Goal: Task Accomplishment & Management: Manage account settings

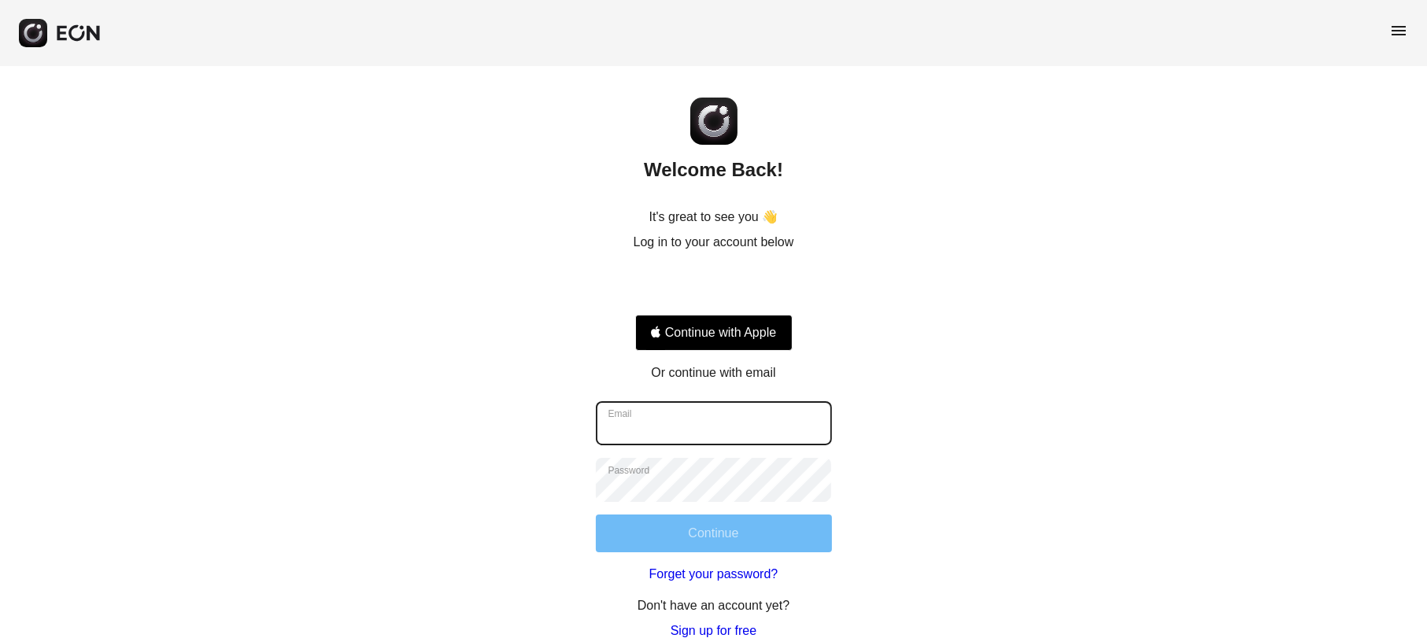
type input "**********"
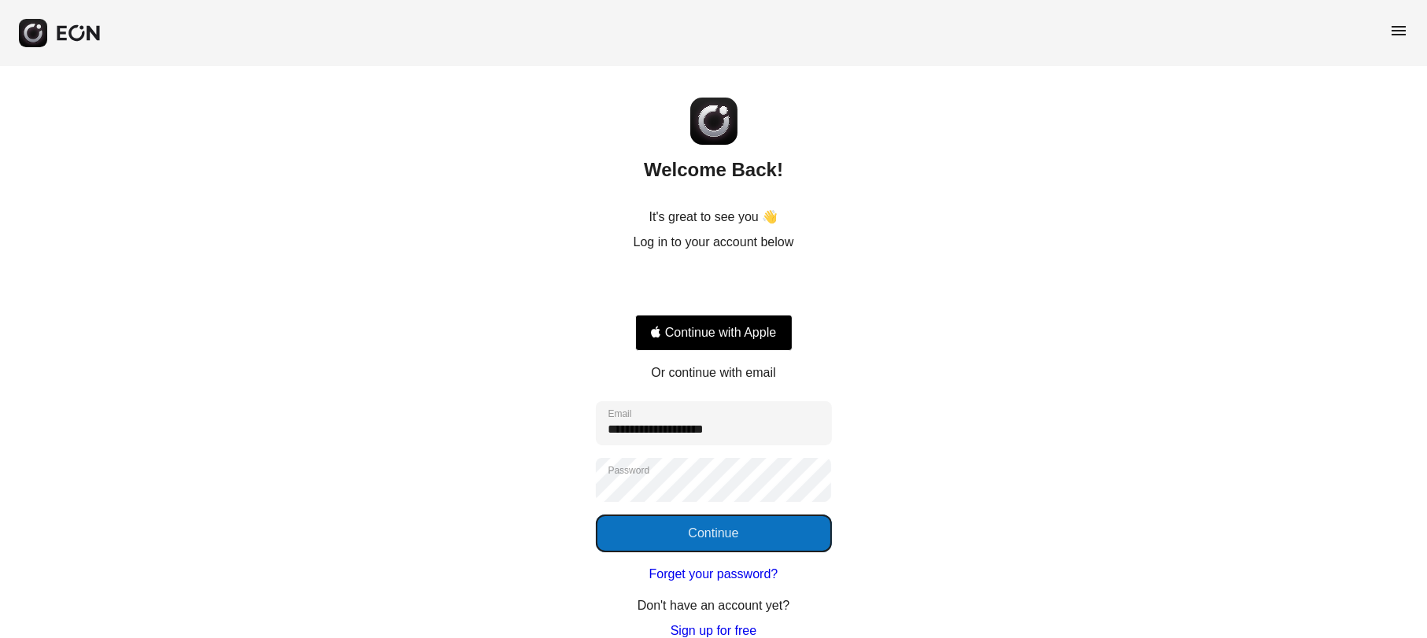
click at [753, 533] on button "Continue" at bounding box center [714, 534] width 236 height 38
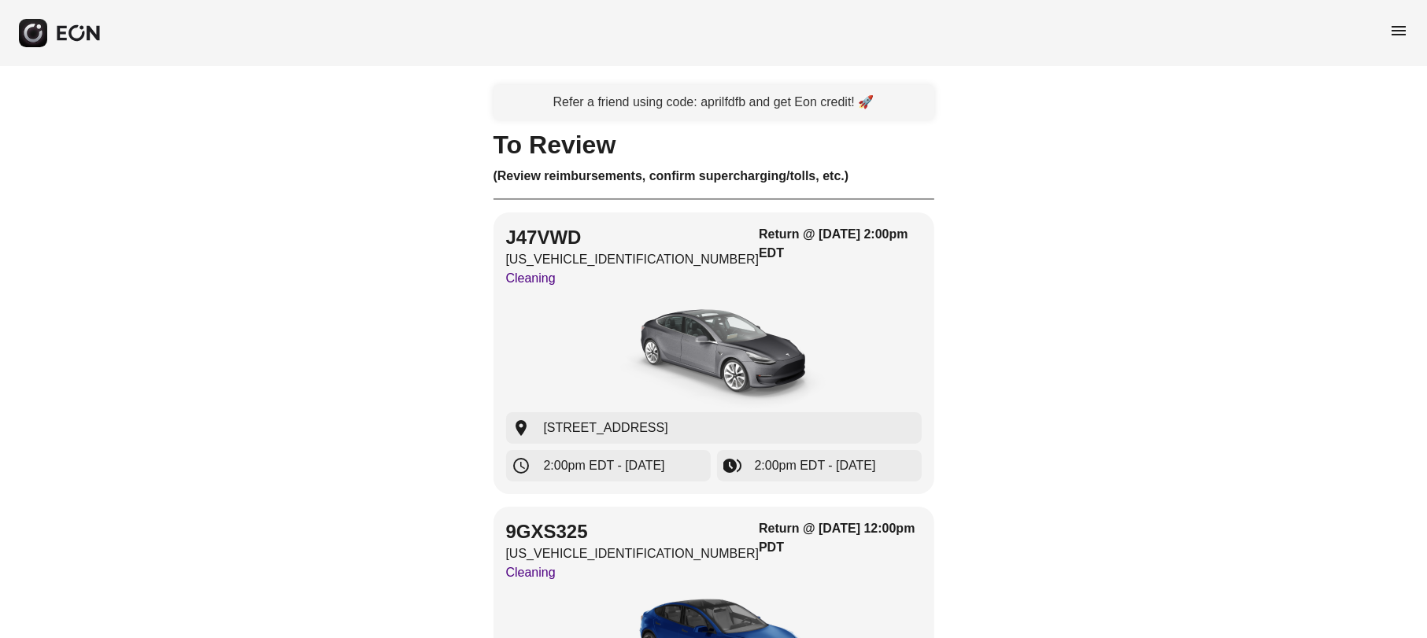
click at [1412, 28] on div "menu" at bounding box center [713, 33] width 1427 height 66
click at [1399, 28] on span "menu" at bounding box center [1399, 30] width 19 height 19
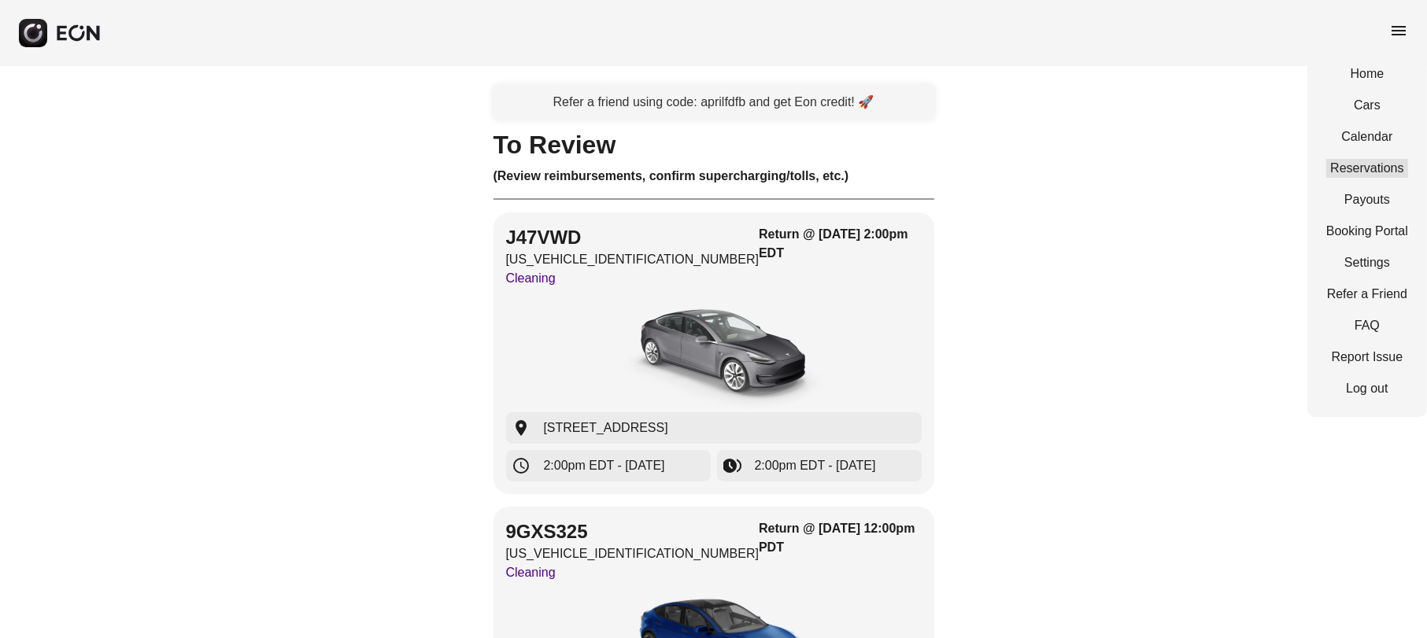
click at [1369, 166] on link "Reservations" at bounding box center [1368, 168] width 82 height 19
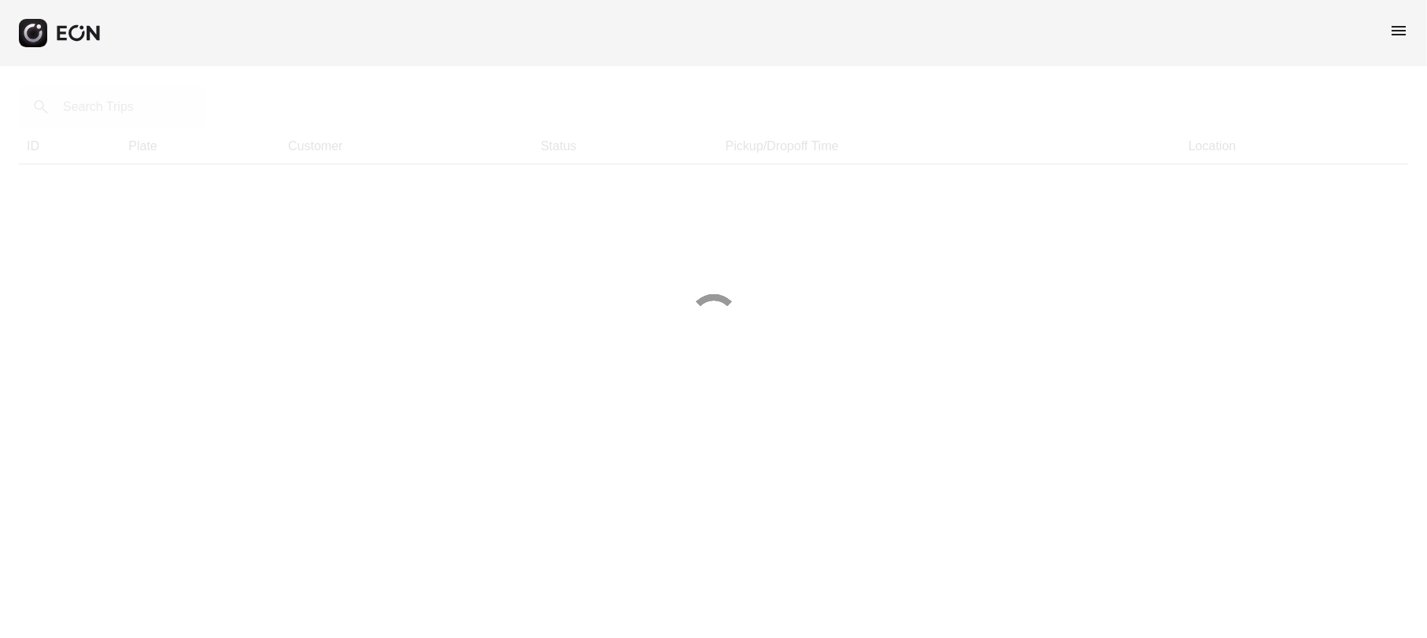
click at [182, 113] on div at bounding box center [713, 319] width 1427 height 638
click at [171, 113] on div at bounding box center [713, 319] width 1427 height 638
click at [165, 113] on div at bounding box center [713, 319] width 1427 height 638
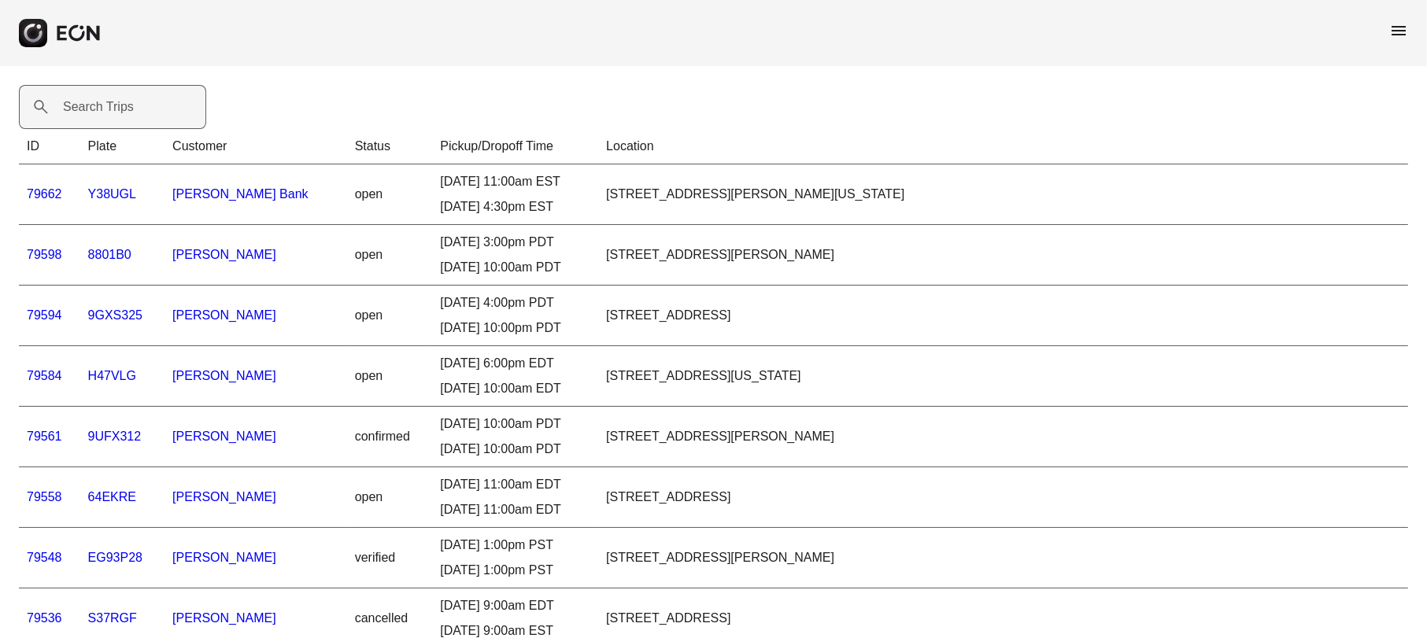
click at [120, 114] on label "Search Trips" at bounding box center [98, 107] width 71 height 19
click at [120, 114] on Trips "Search Trips" at bounding box center [112, 107] width 187 height 44
paste Trips "******"
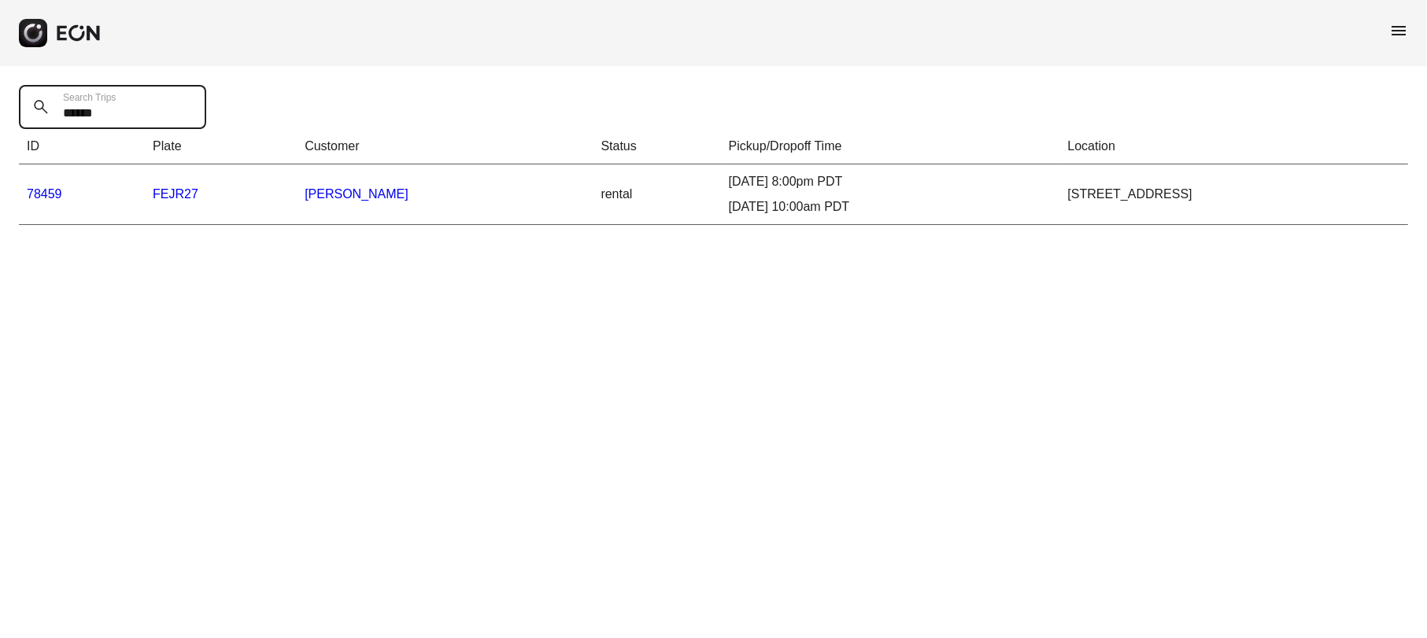
type Trips "******"
click at [42, 192] on link "78459" at bounding box center [44, 193] width 35 height 13
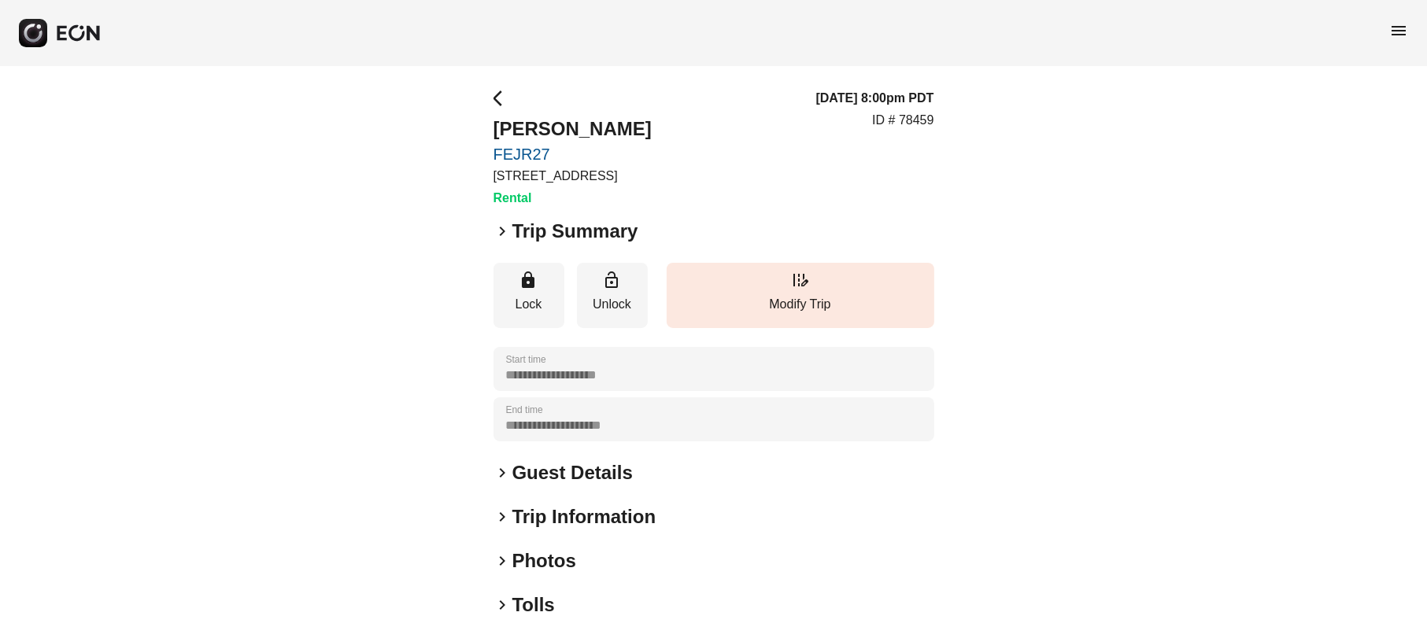
scroll to position [98, 0]
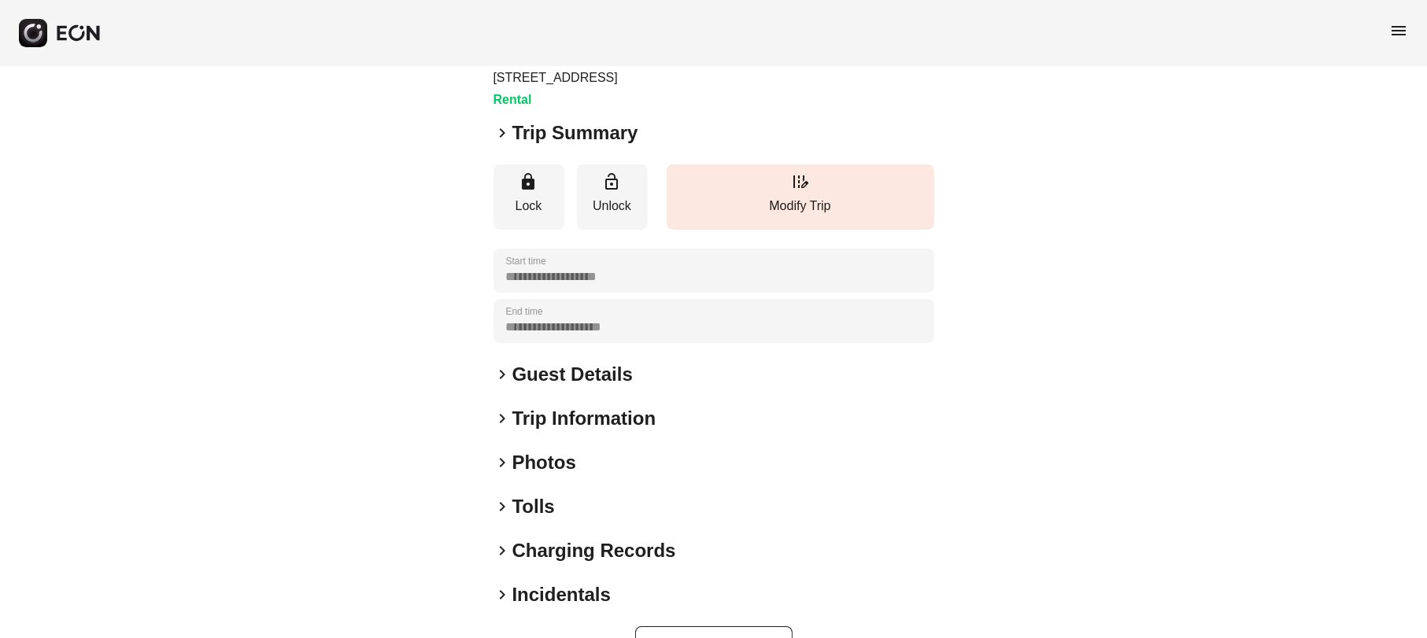
click at [494, 454] on span "keyboard_arrow_right" at bounding box center [503, 462] width 19 height 19
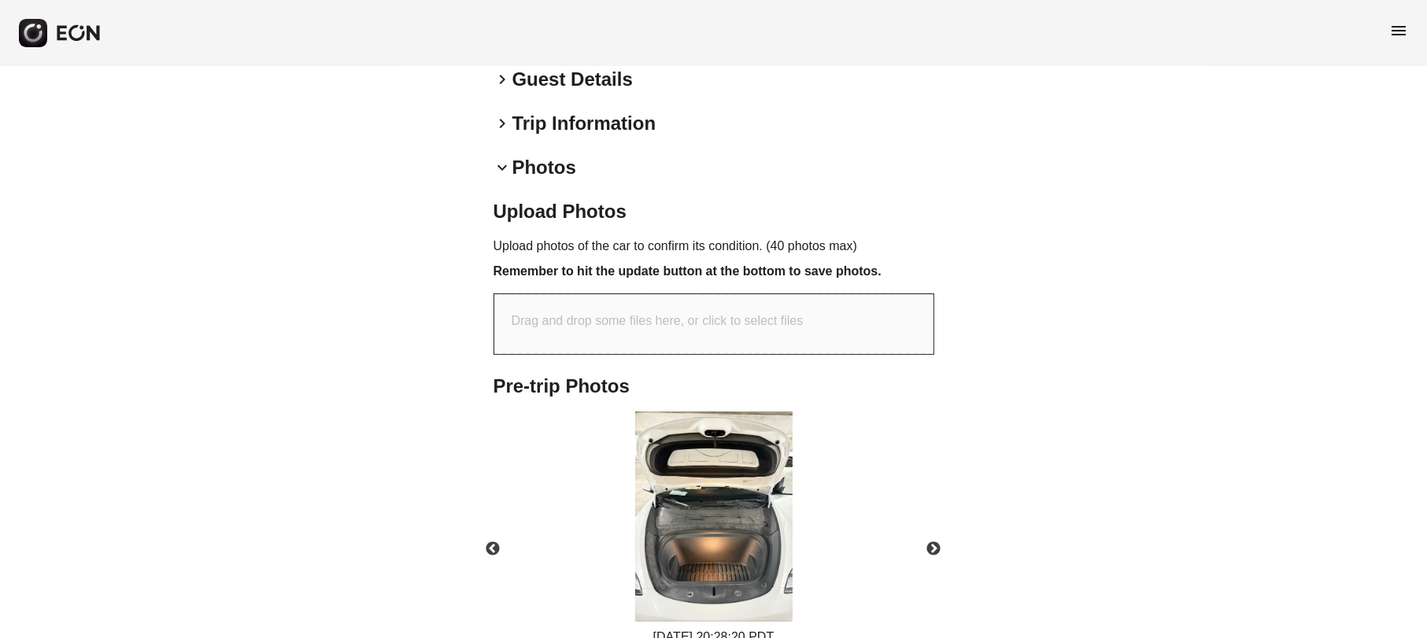
scroll to position [492, 0]
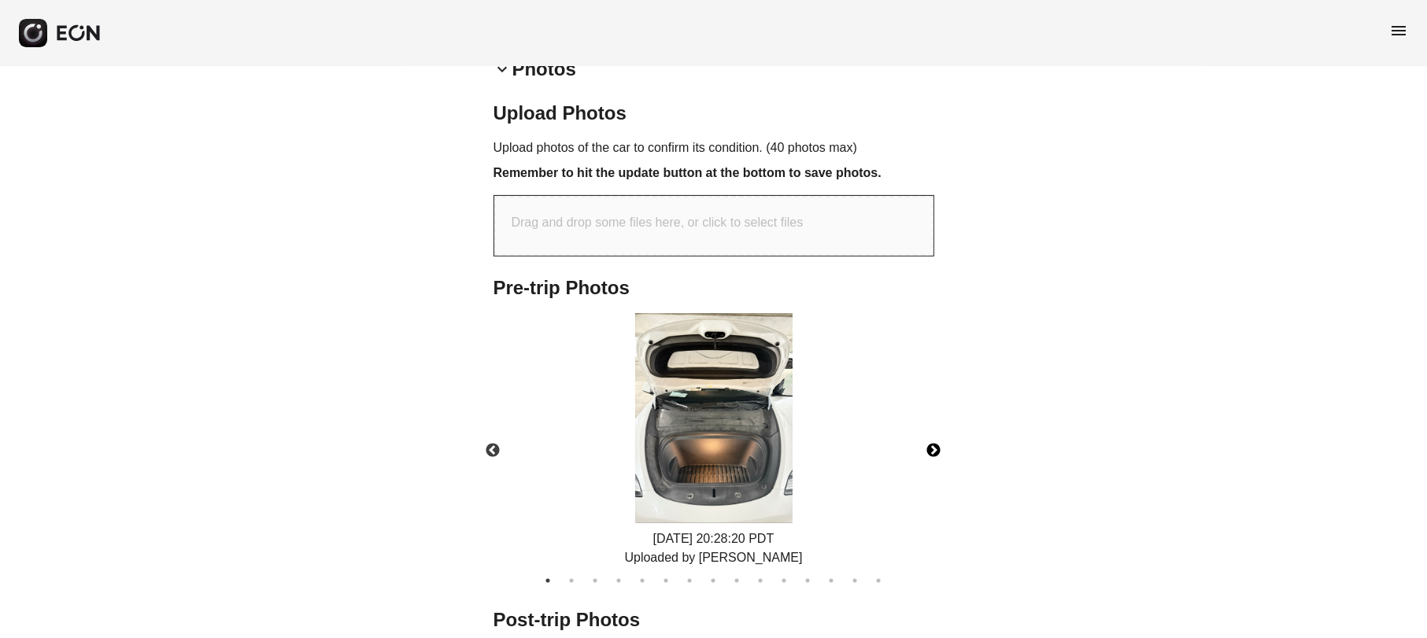
click at [938, 442] on button "Next" at bounding box center [934, 451] width 55 height 55
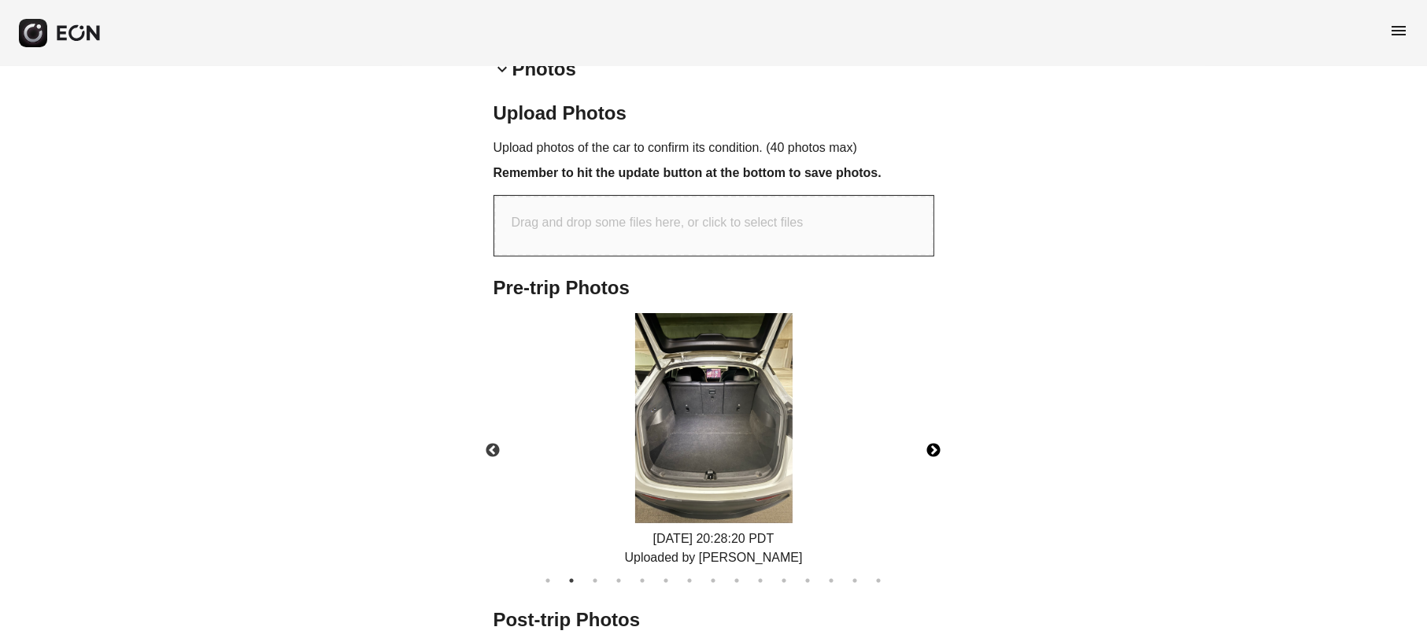
click at [938, 442] on button "Next" at bounding box center [934, 451] width 55 height 55
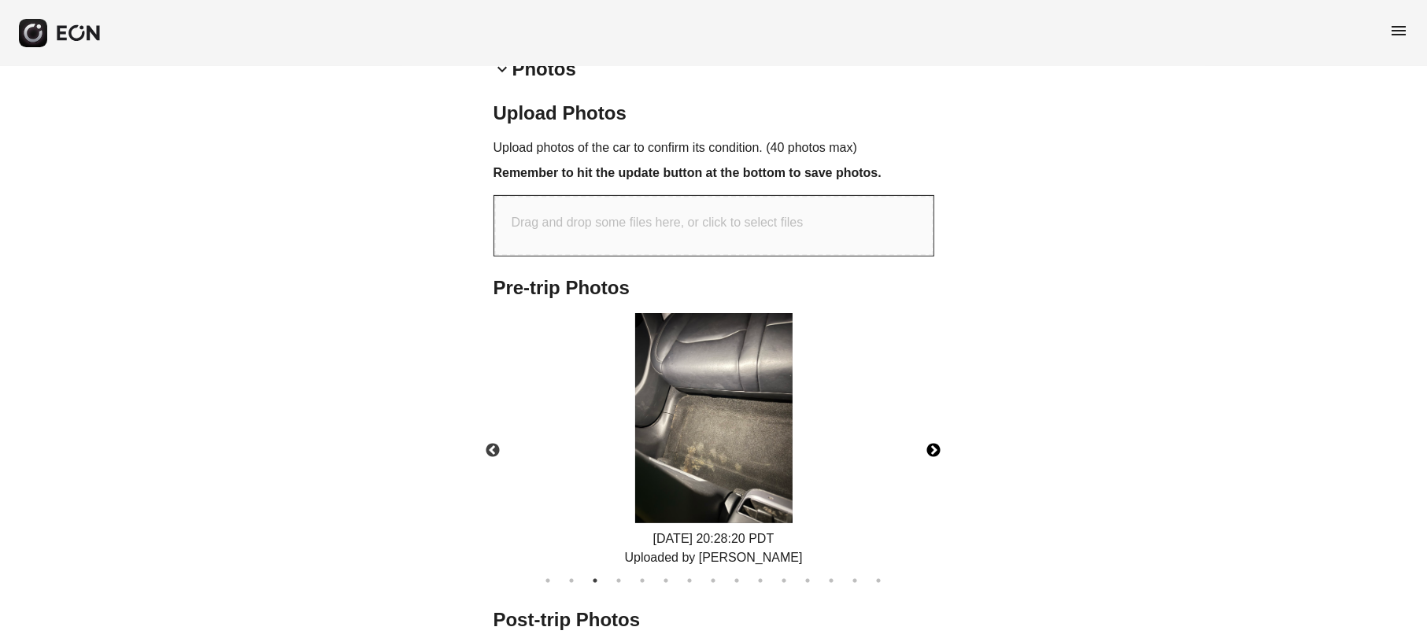
click at [938, 442] on button "Next" at bounding box center [934, 451] width 55 height 55
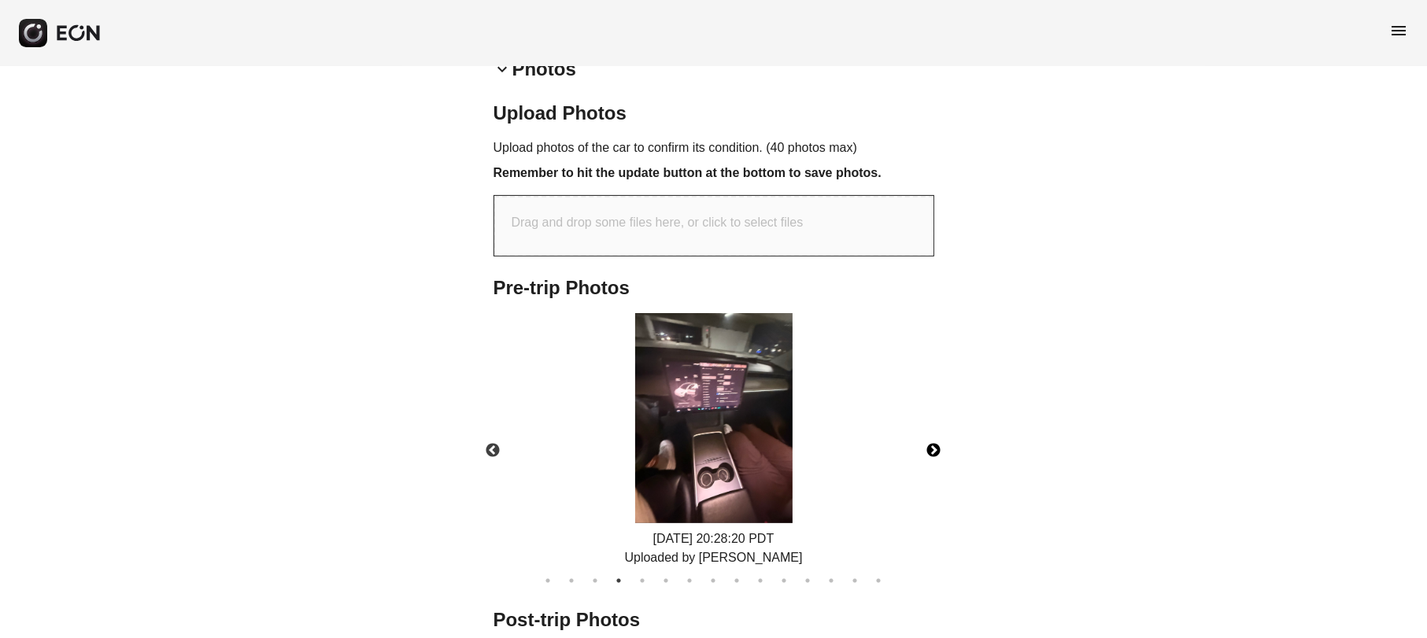
click at [938, 442] on button "Next" at bounding box center [934, 451] width 55 height 55
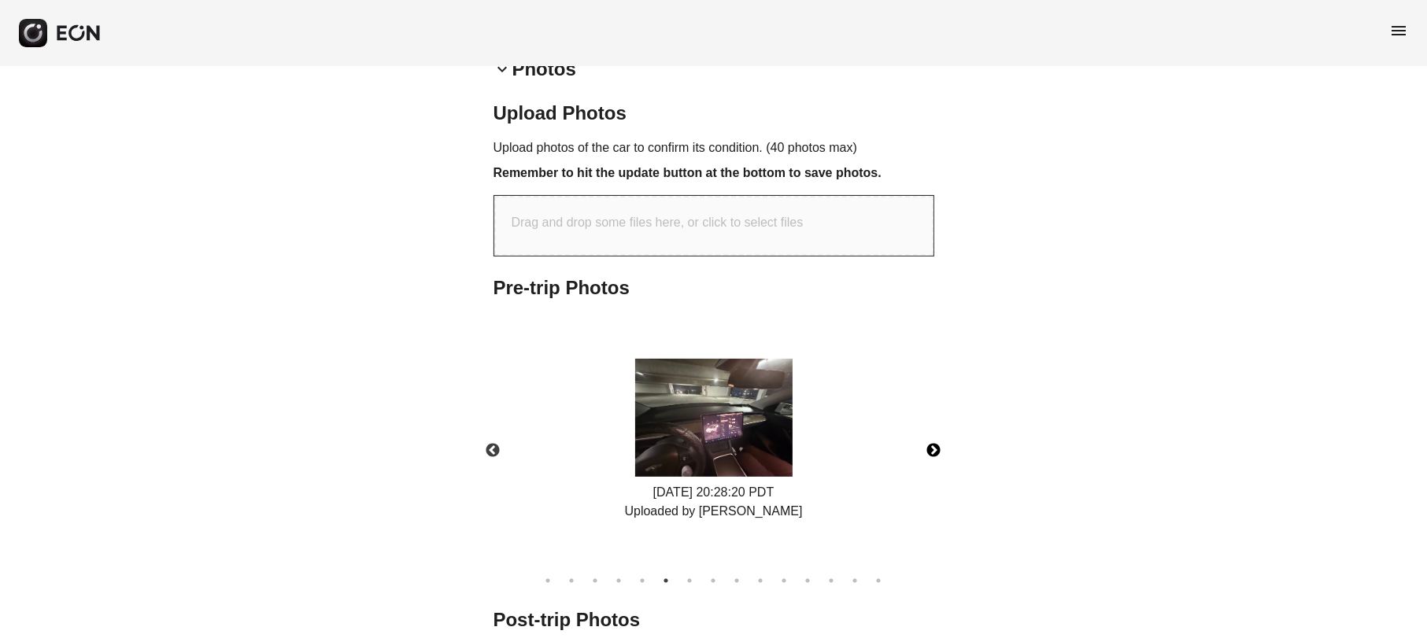
click at [938, 442] on button "Next" at bounding box center [934, 451] width 55 height 55
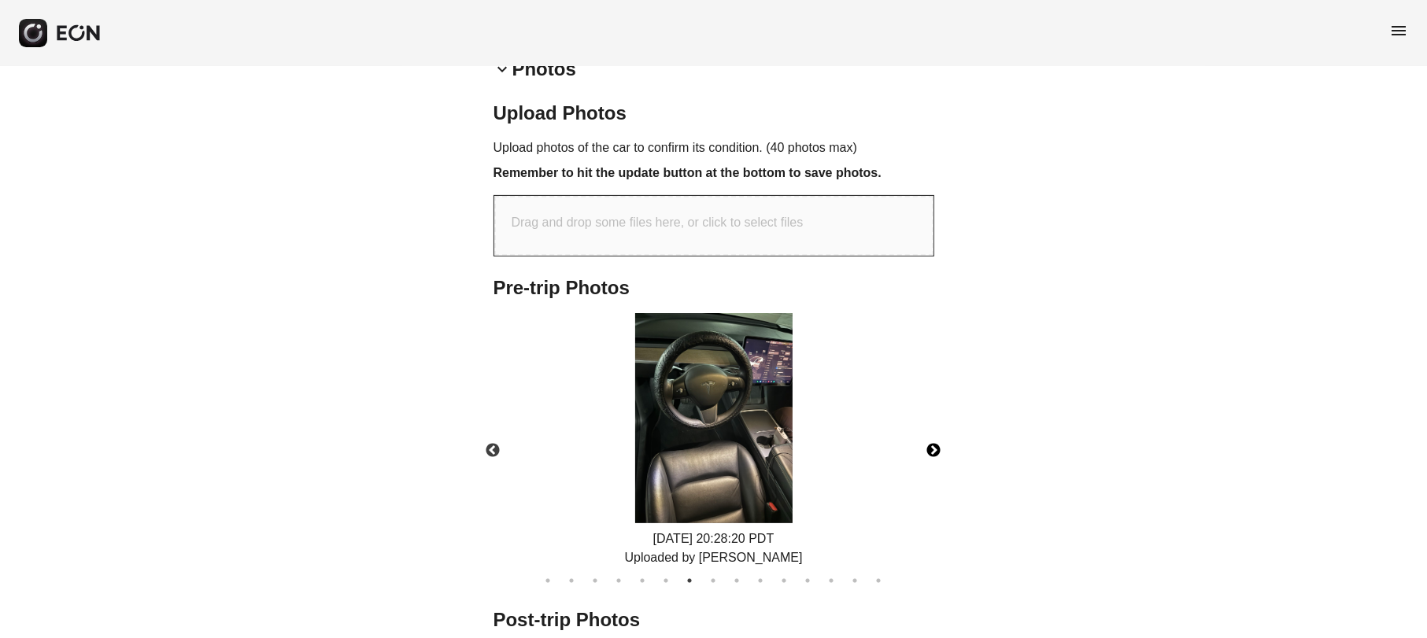
click at [938, 442] on button "Next" at bounding box center [934, 451] width 55 height 55
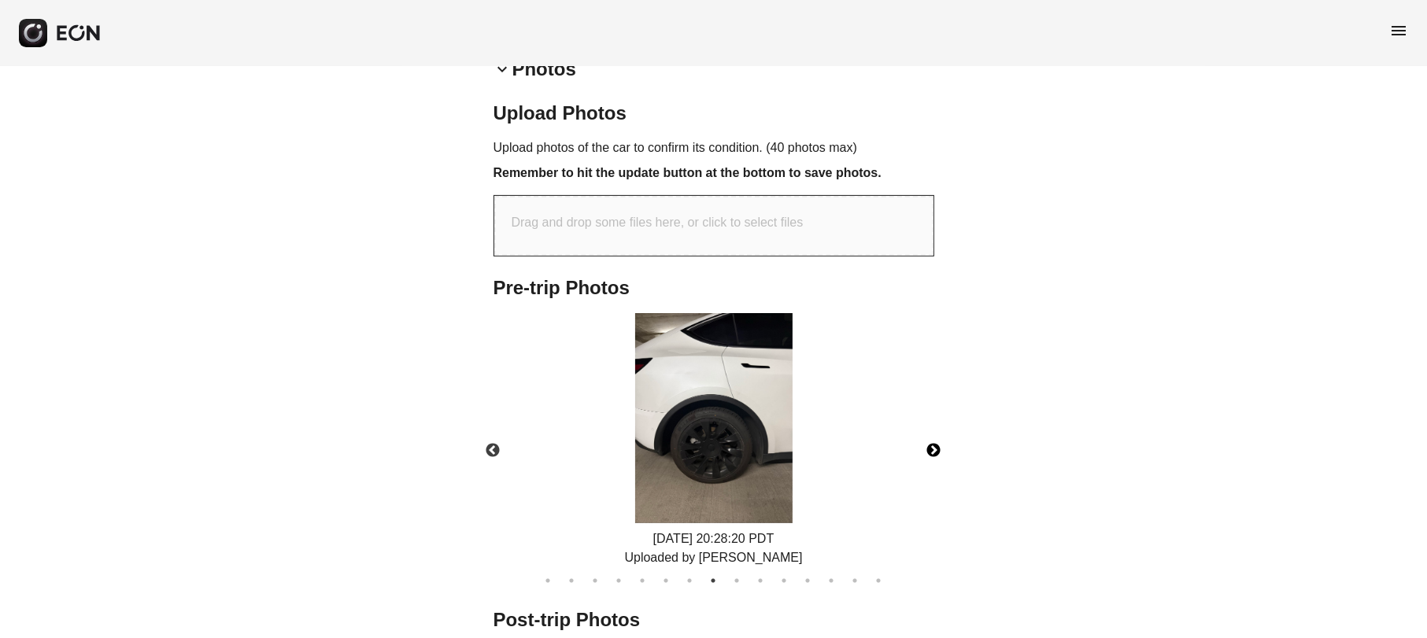
click at [938, 442] on button "Next" at bounding box center [934, 451] width 55 height 55
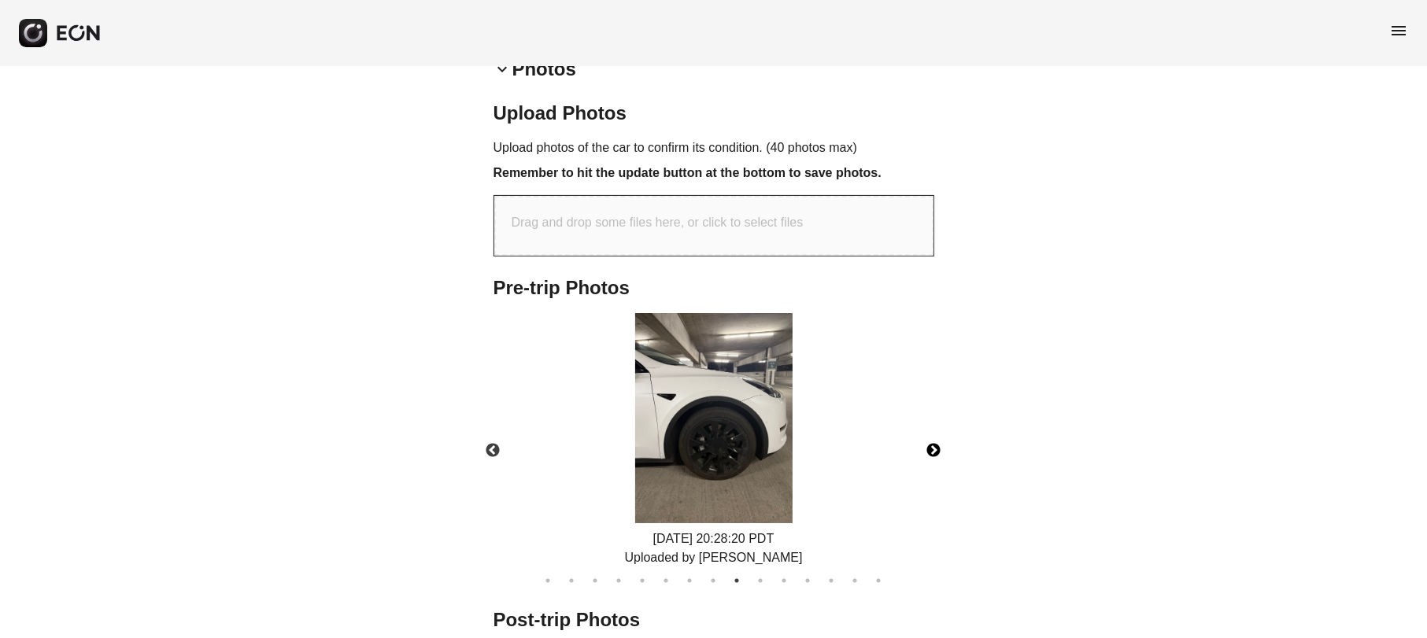
click at [938, 442] on button "Next" at bounding box center [934, 451] width 55 height 55
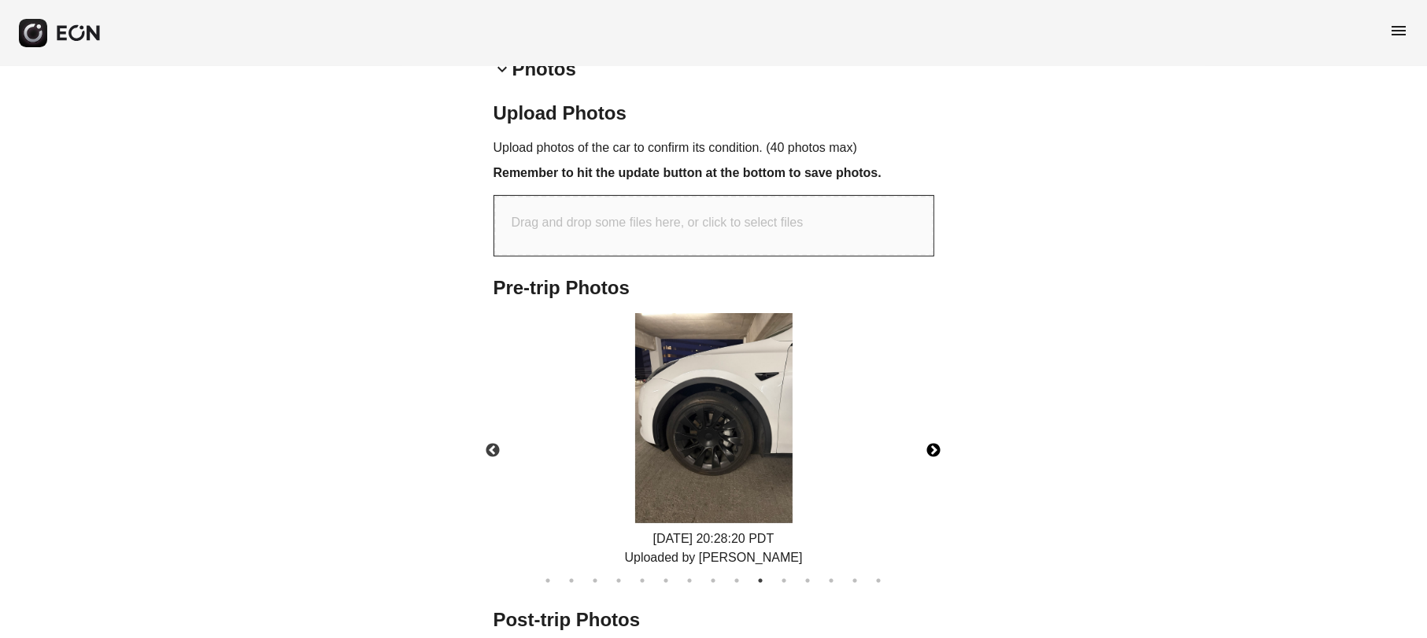
click at [938, 442] on button "Next" at bounding box center [934, 451] width 55 height 55
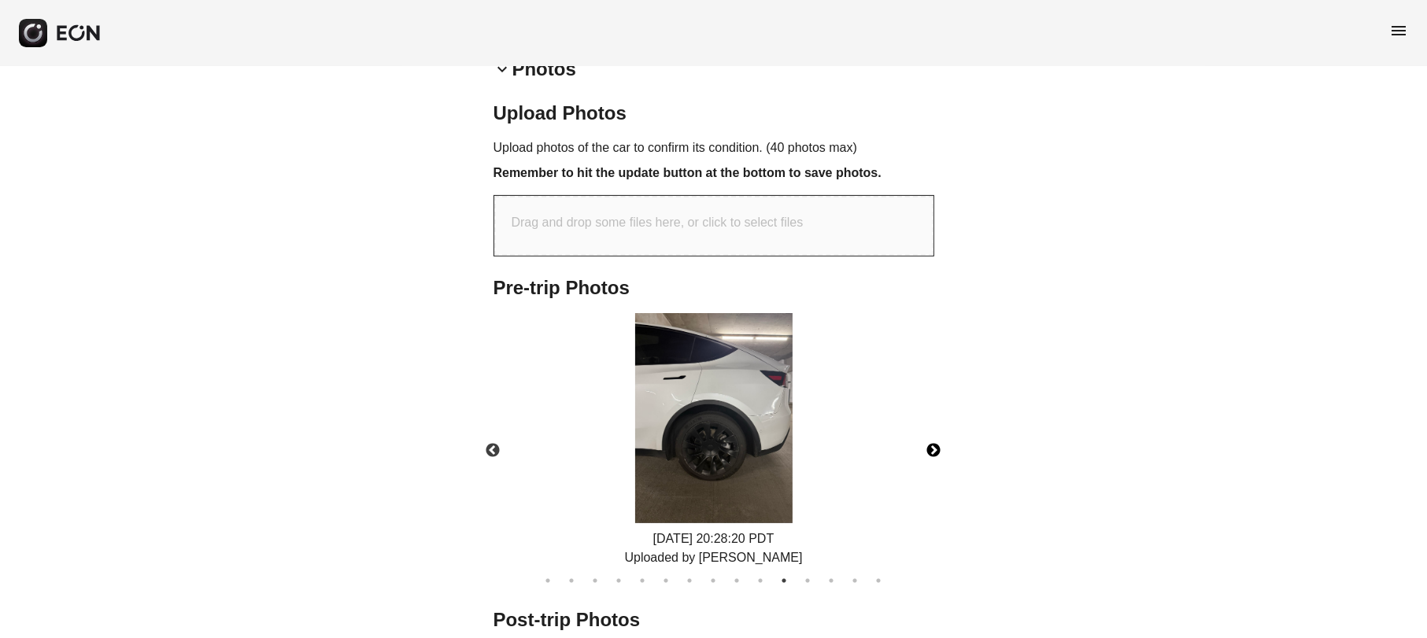
click at [938, 442] on button "Next" at bounding box center [934, 451] width 55 height 55
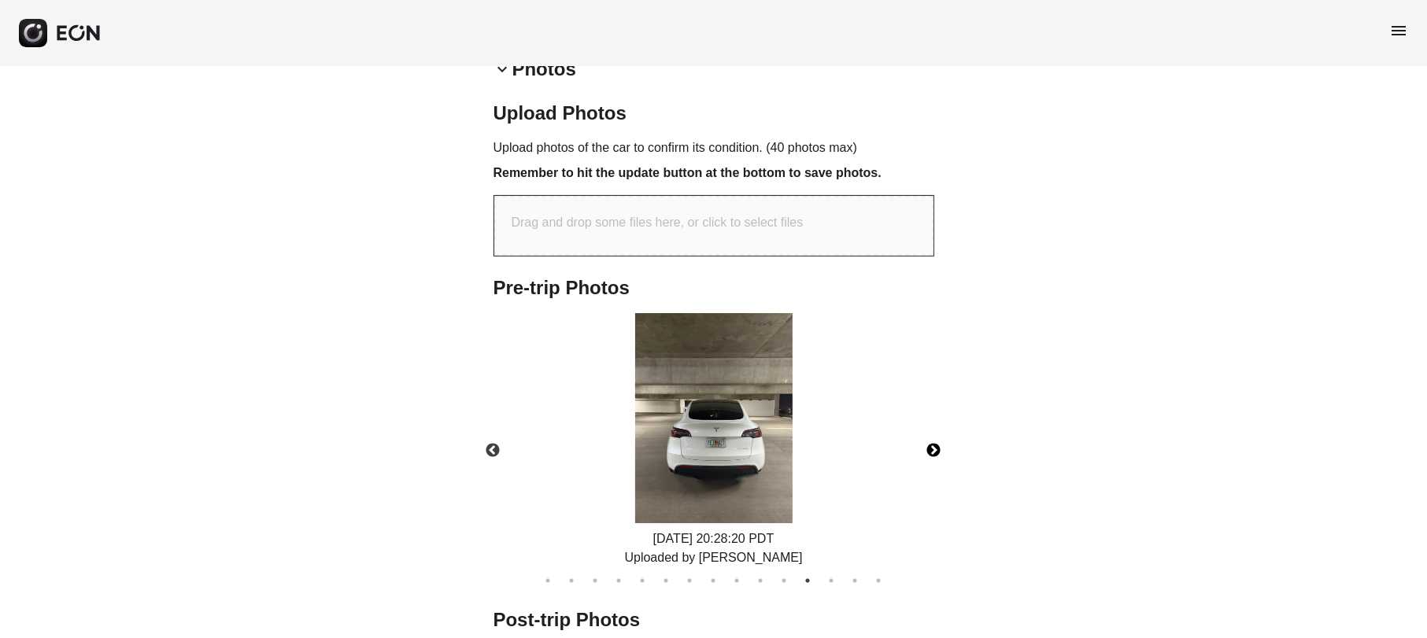
click at [938, 442] on button "Next" at bounding box center [934, 451] width 55 height 55
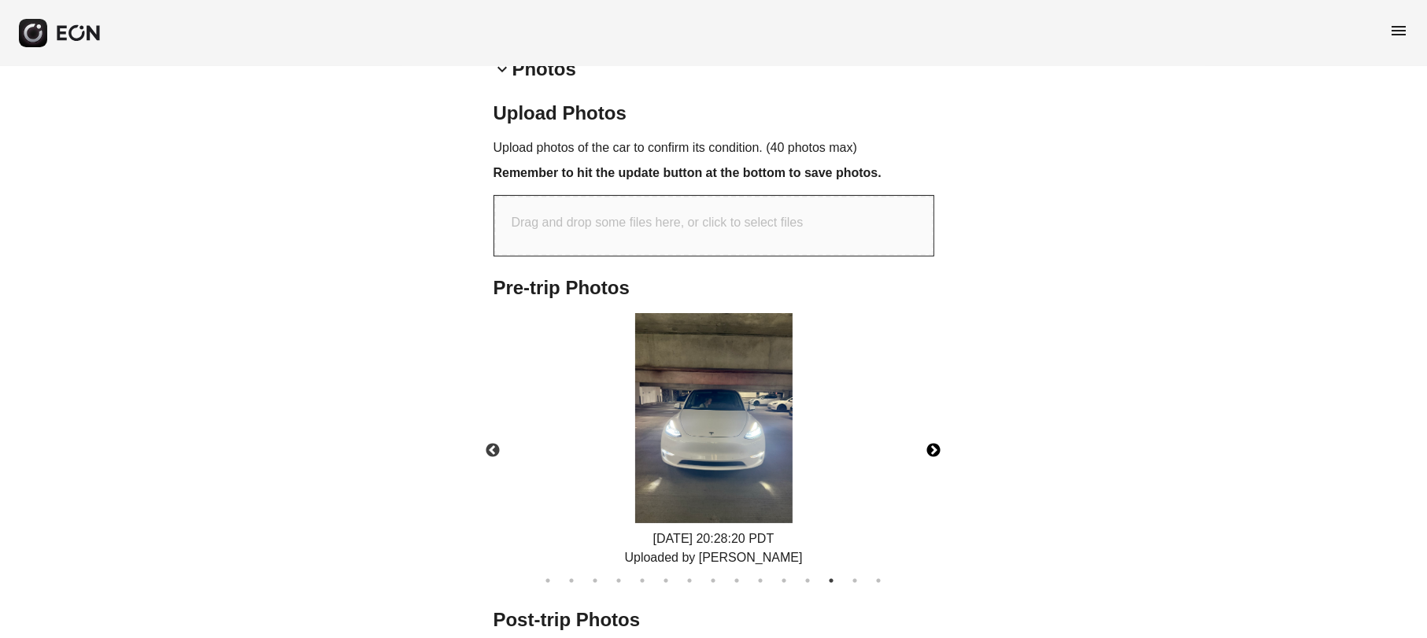
click at [938, 442] on button "Next" at bounding box center [934, 451] width 55 height 55
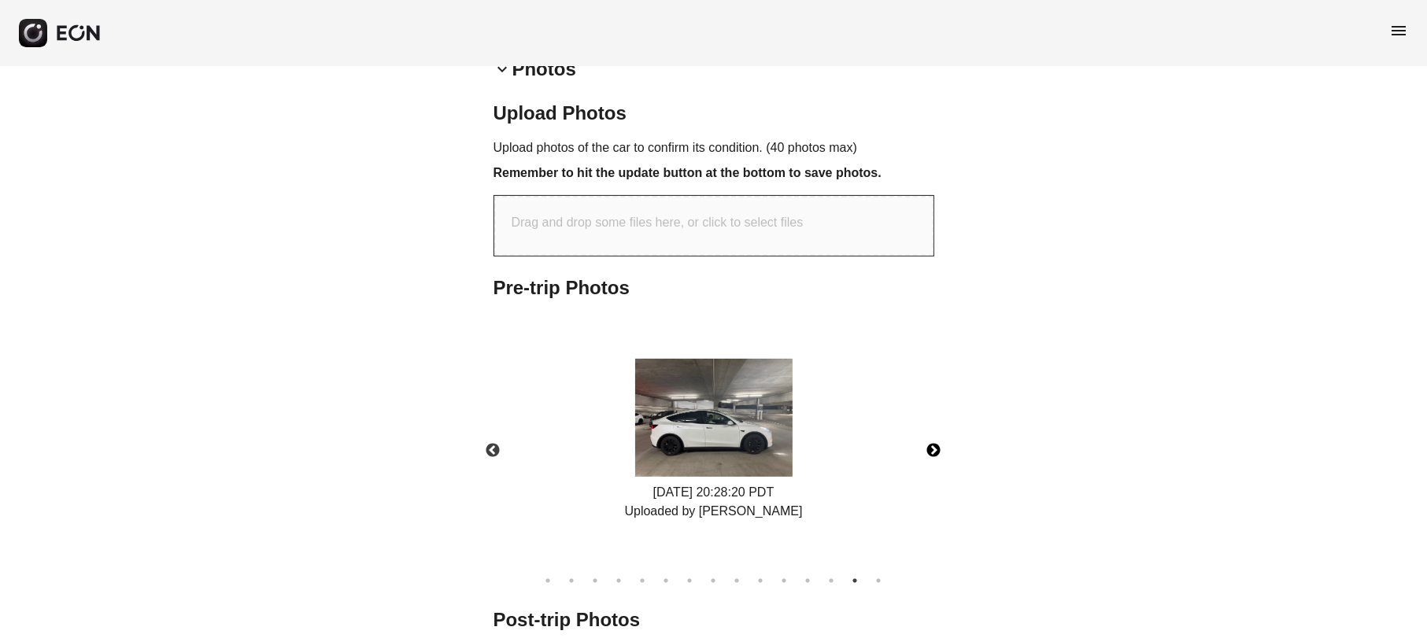
click at [938, 442] on button "Next" at bounding box center [934, 451] width 55 height 55
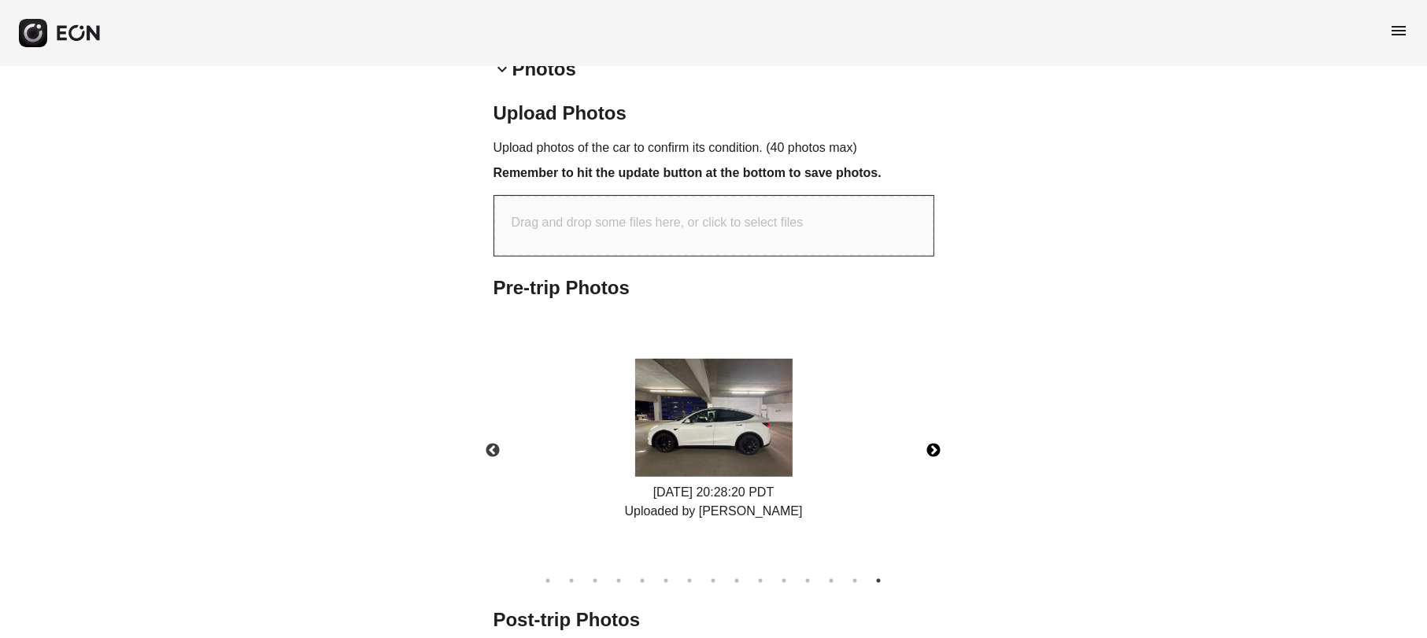
click at [938, 442] on button "Next" at bounding box center [934, 451] width 55 height 55
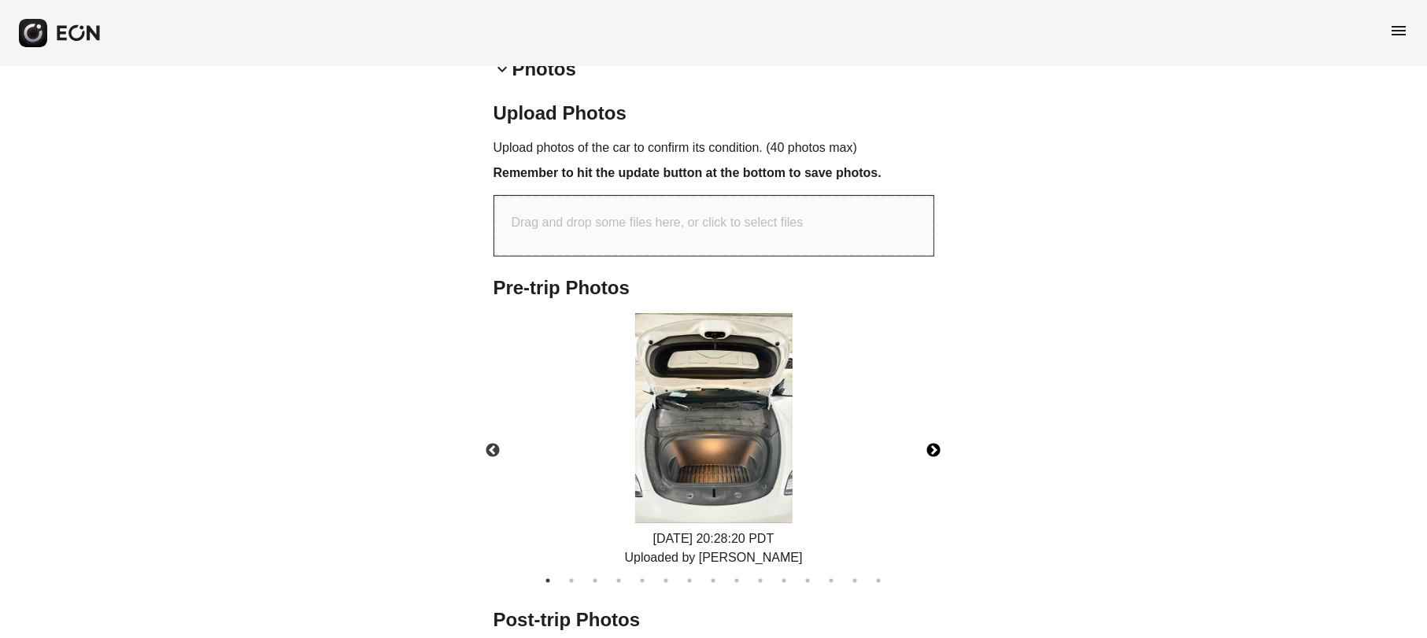
click at [938, 442] on button "Next" at bounding box center [934, 451] width 55 height 55
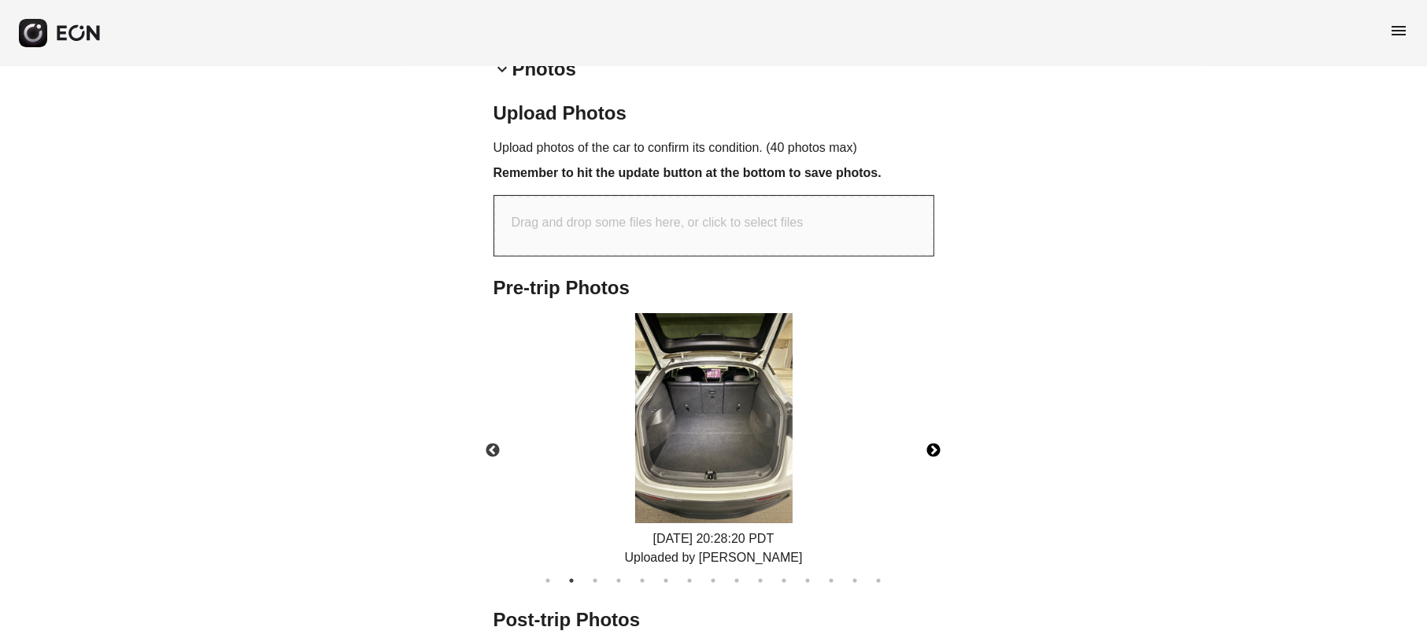
click at [938, 442] on button "Next" at bounding box center [934, 451] width 55 height 55
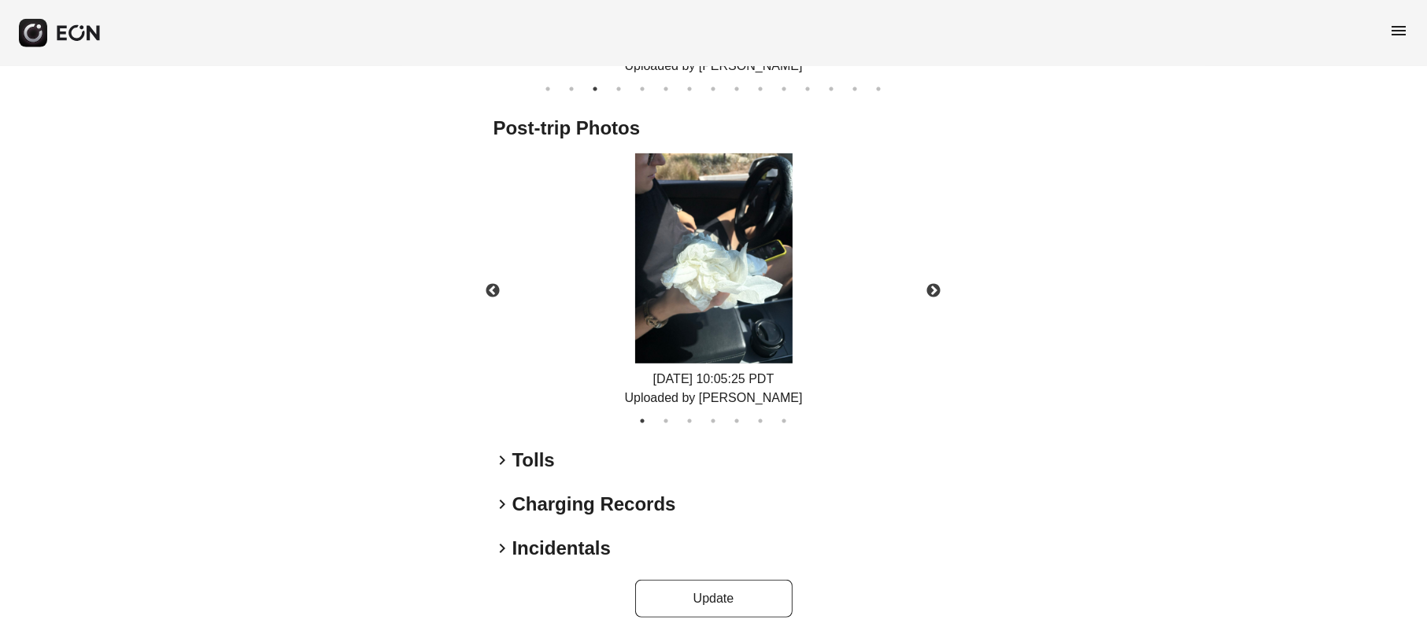
scroll to position [886, 0]
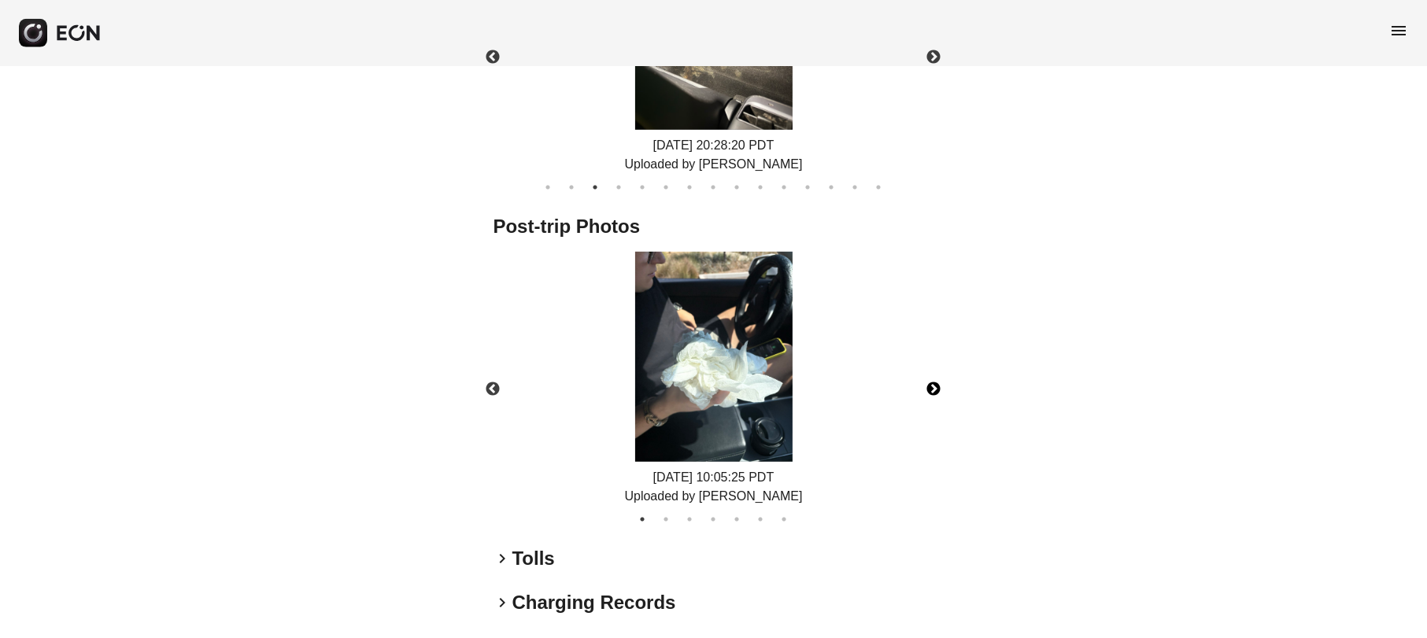
click at [927, 385] on button "Next" at bounding box center [934, 389] width 55 height 55
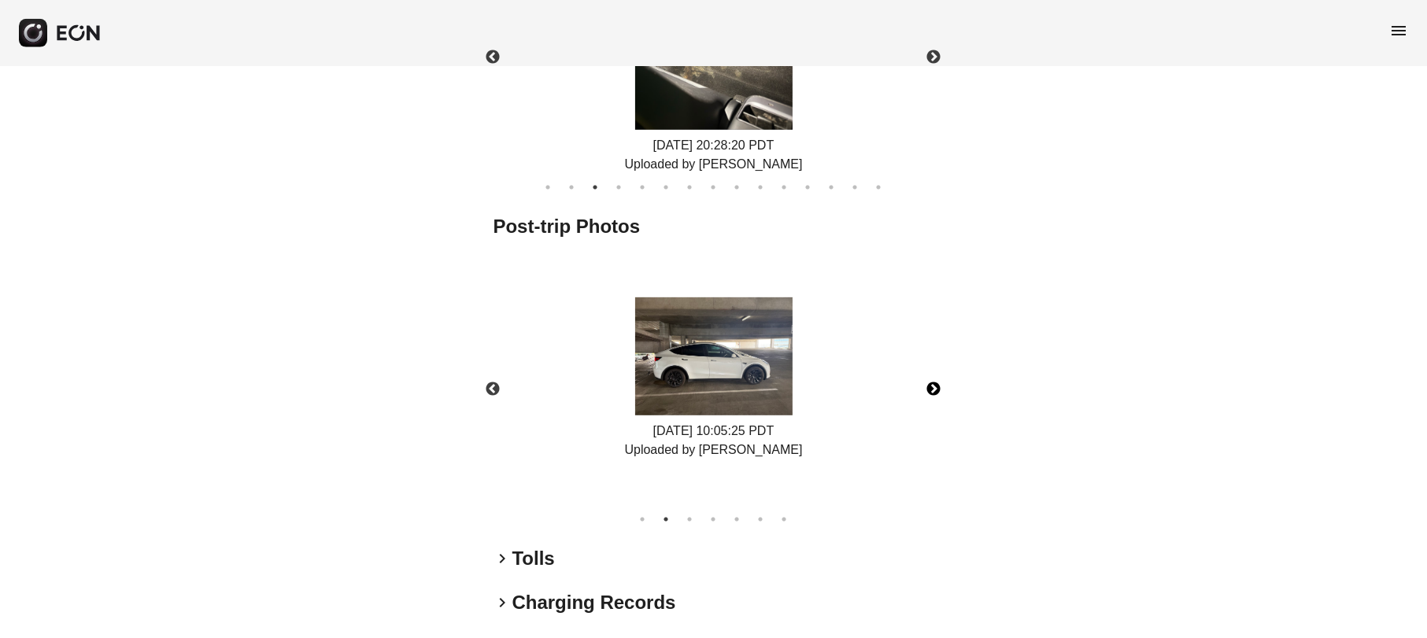
click at [927, 385] on button "Next" at bounding box center [934, 389] width 55 height 55
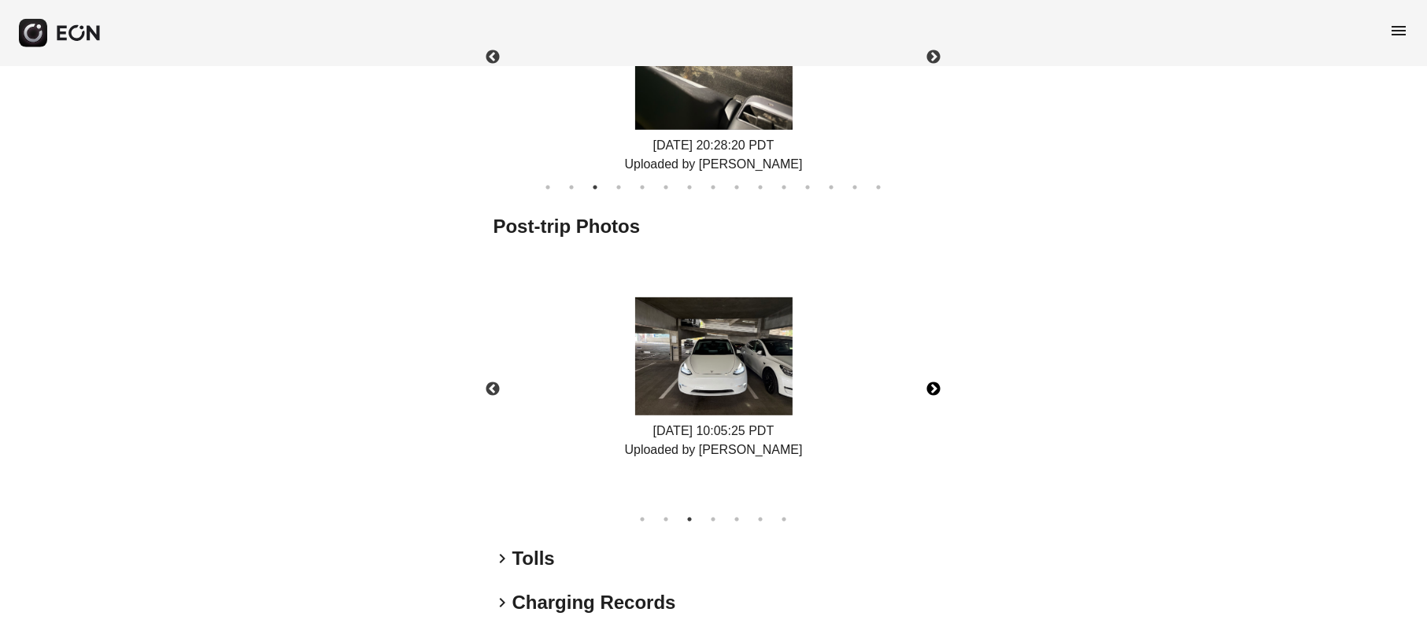
click at [927, 385] on button "Next" at bounding box center [934, 389] width 55 height 55
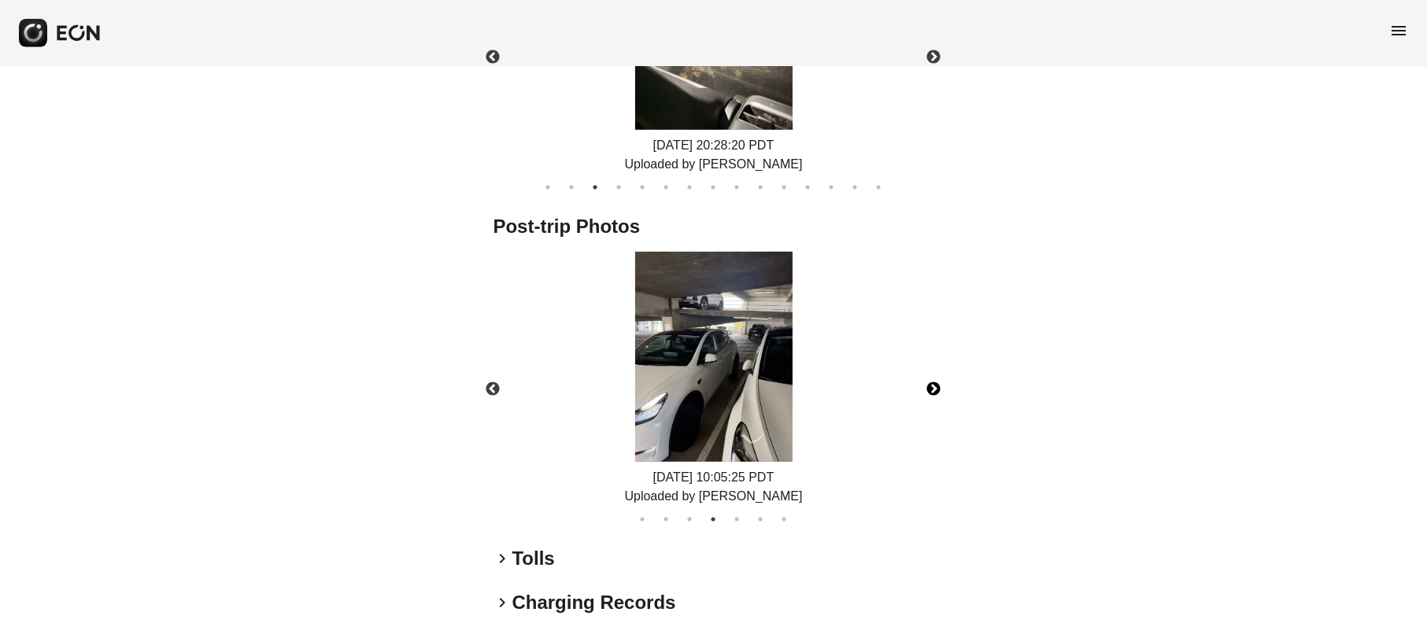
click at [927, 385] on button "Next" at bounding box center [934, 389] width 55 height 55
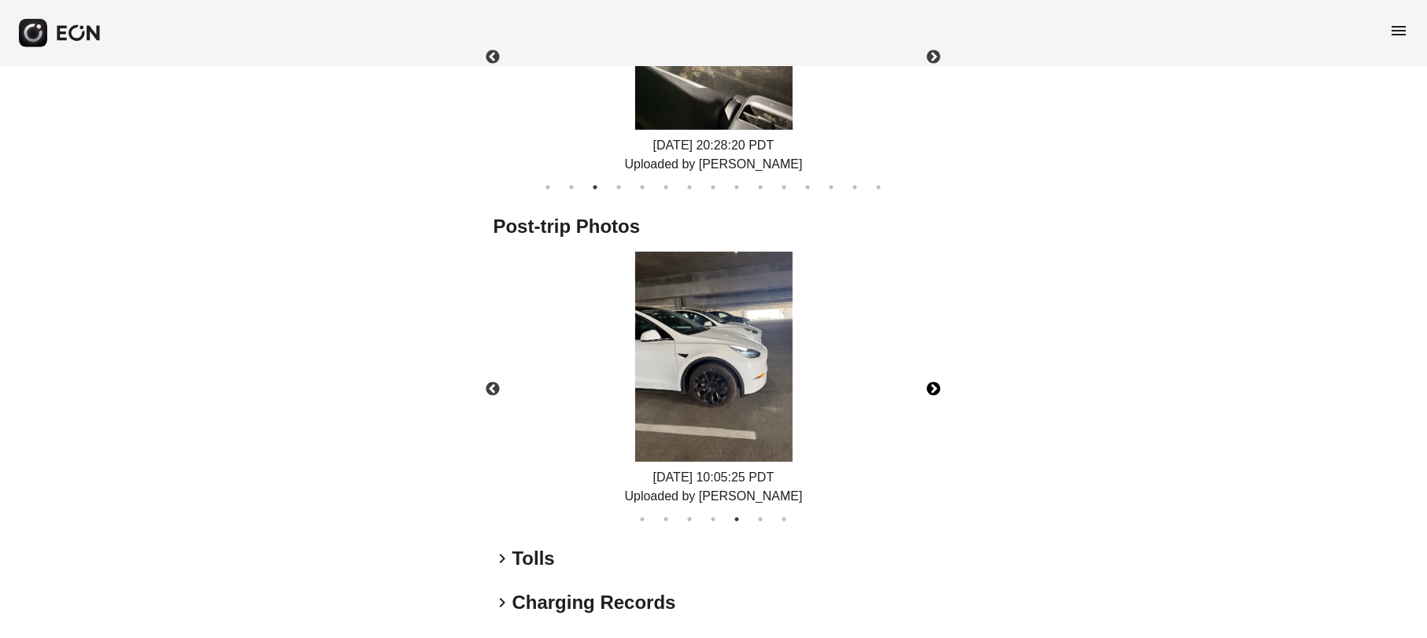
click at [927, 385] on button "Next" at bounding box center [934, 389] width 55 height 55
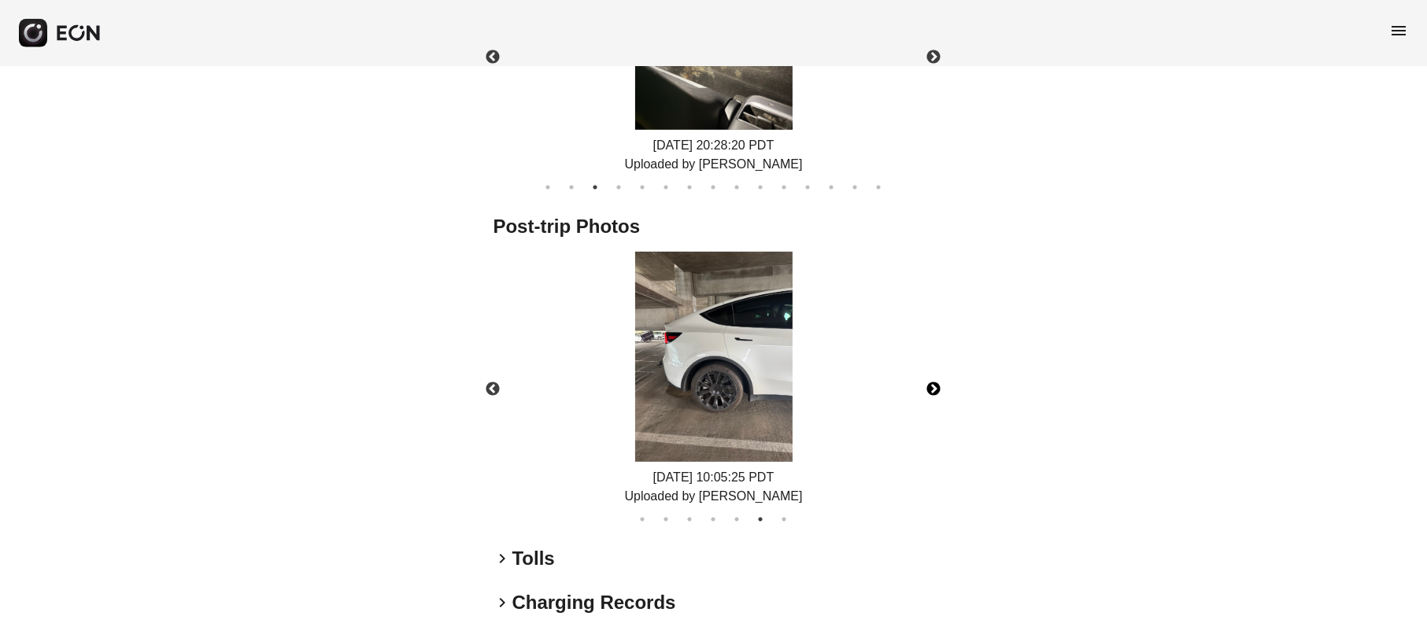
click at [927, 385] on button "Next" at bounding box center [934, 389] width 55 height 55
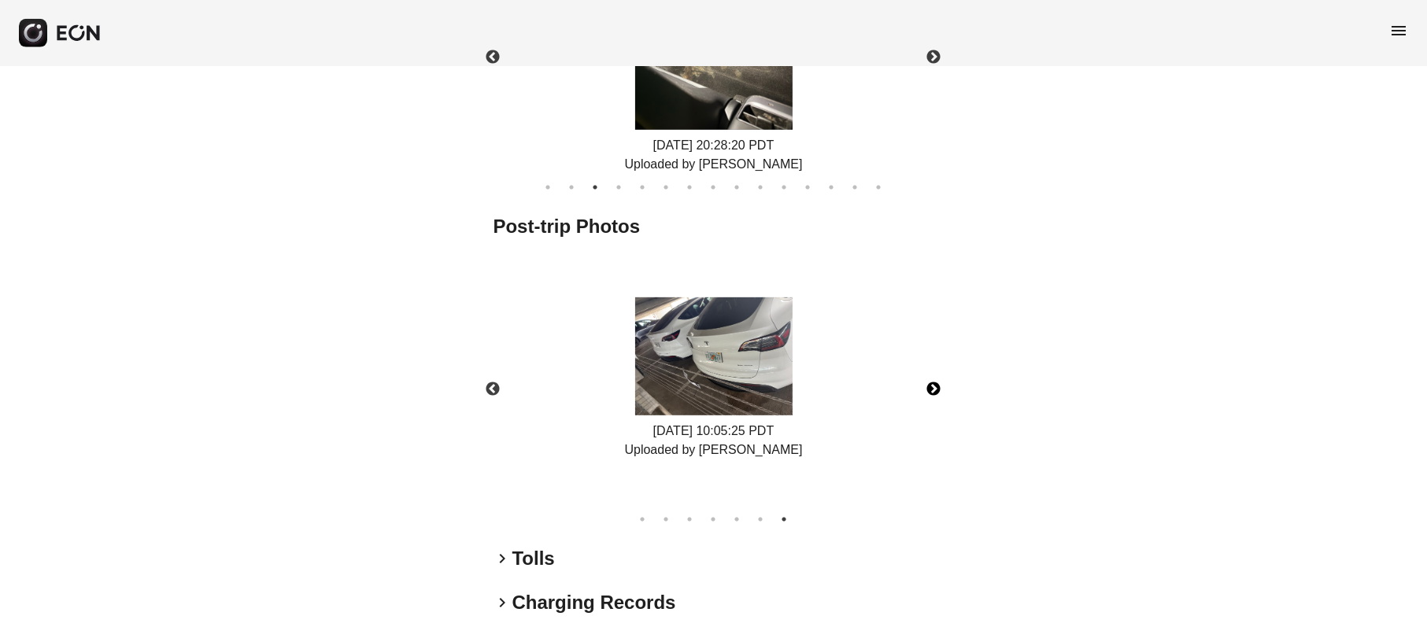
click at [927, 385] on button "Next" at bounding box center [934, 389] width 55 height 55
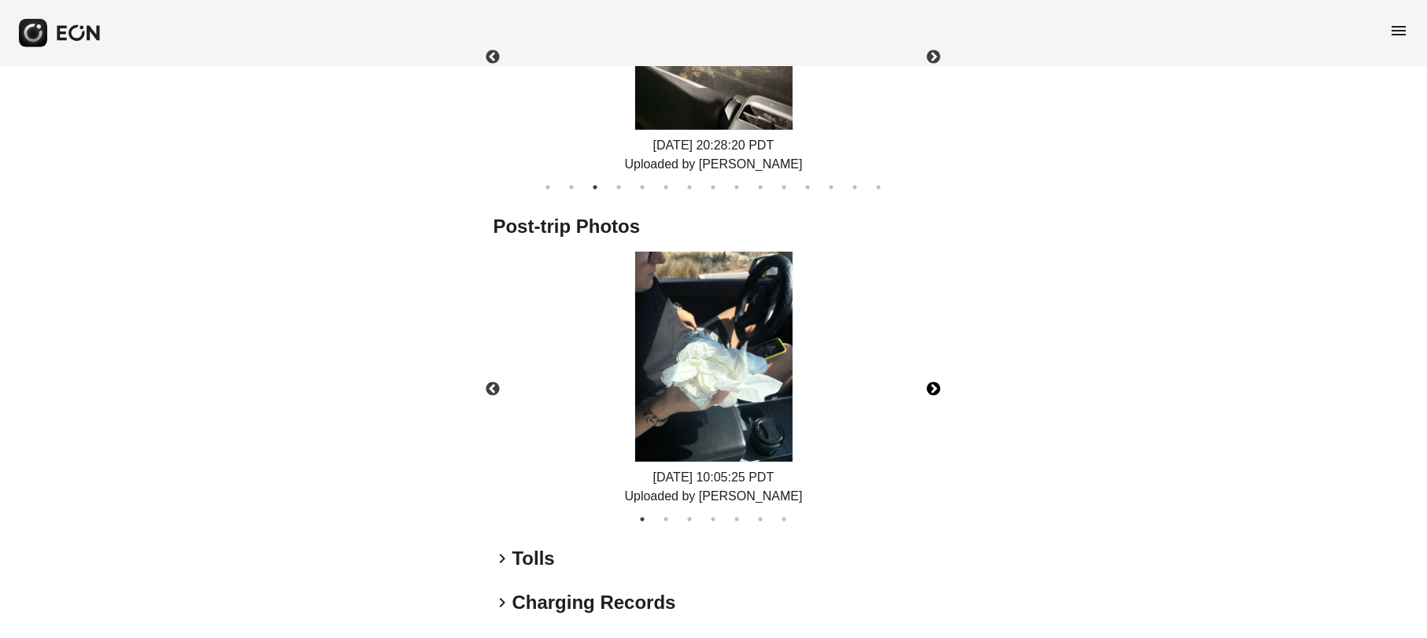
click at [740, 385] on img at bounding box center [713, 357] width 157 height 210
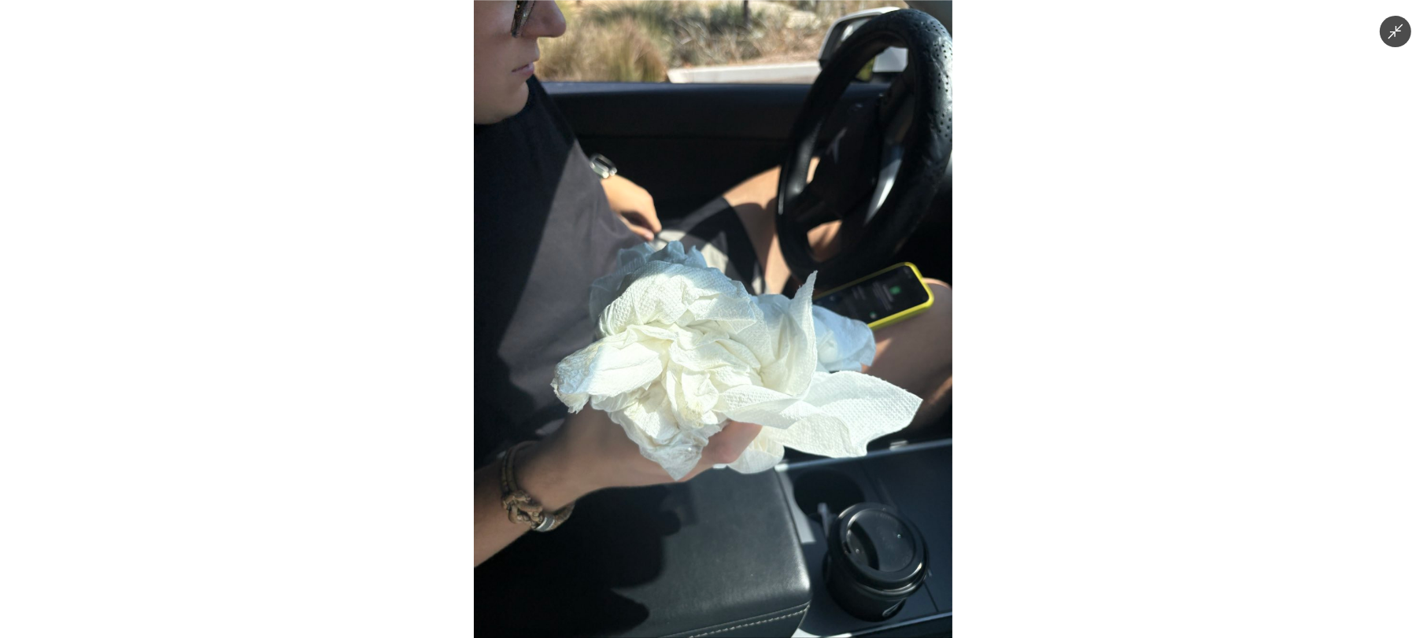
click at [1038, 402] on div at bounding box center [713, 319] width 1427 height 638
